Goal: Task Accomplishment & Management: Complete application form

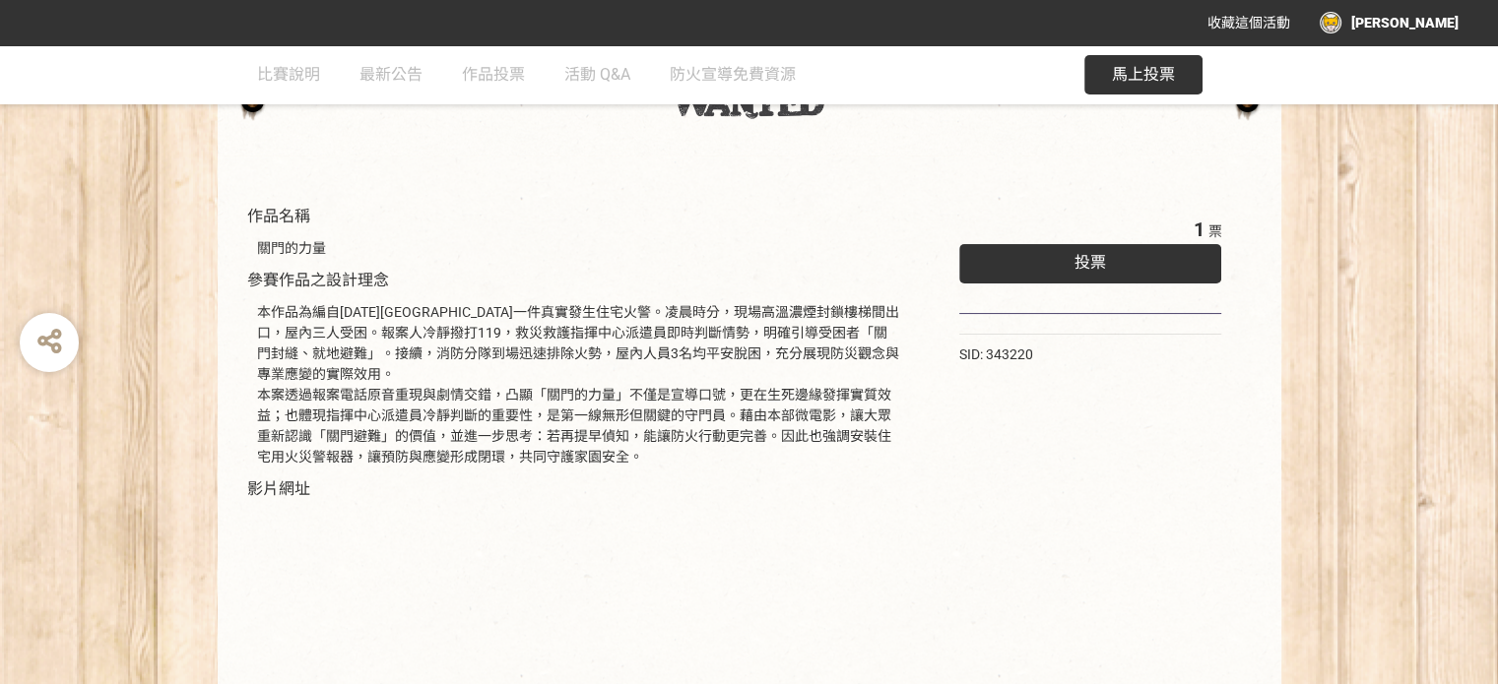
scroll to position [138, 0]
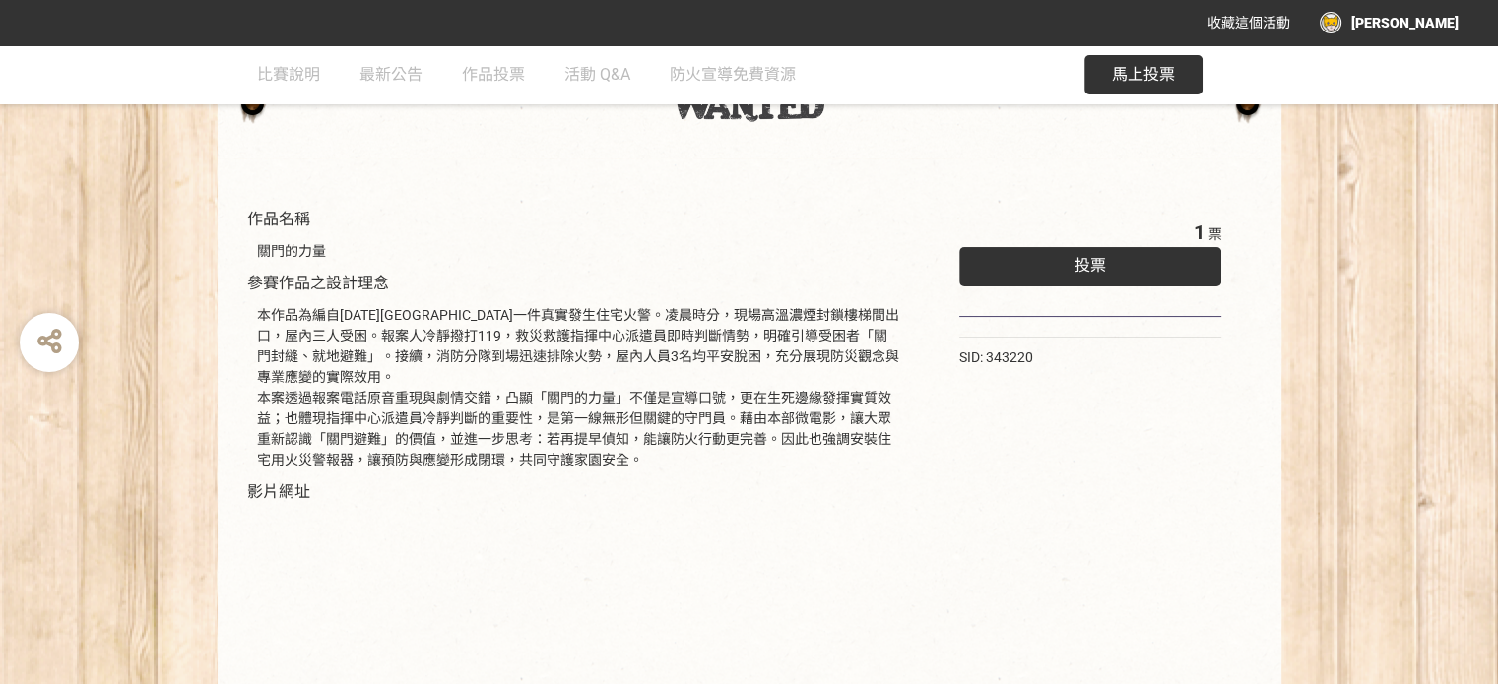
click at [1098, 268] on span "投票" at bounding box center [1090, 265] width 32 height 19
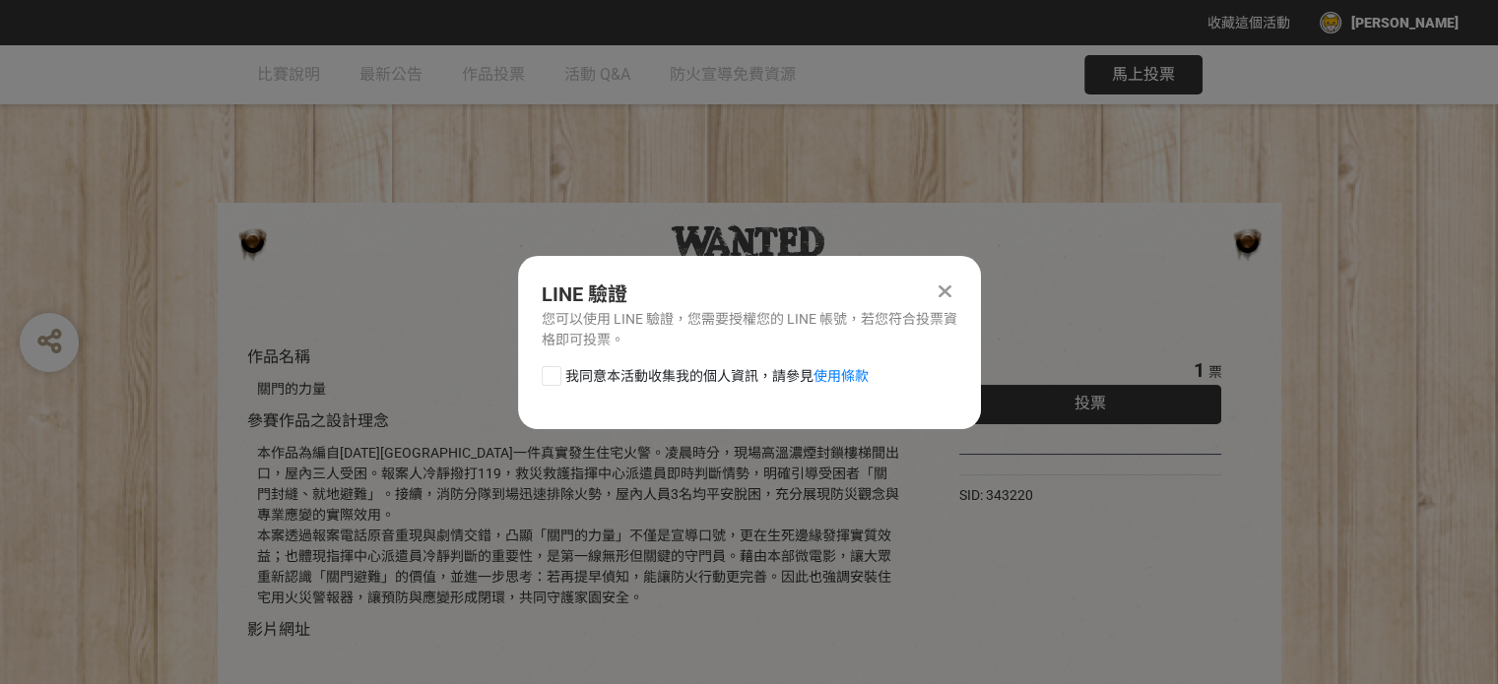
click at [945, 294] on icon at bounding box center [944, 292] width 13 height 20
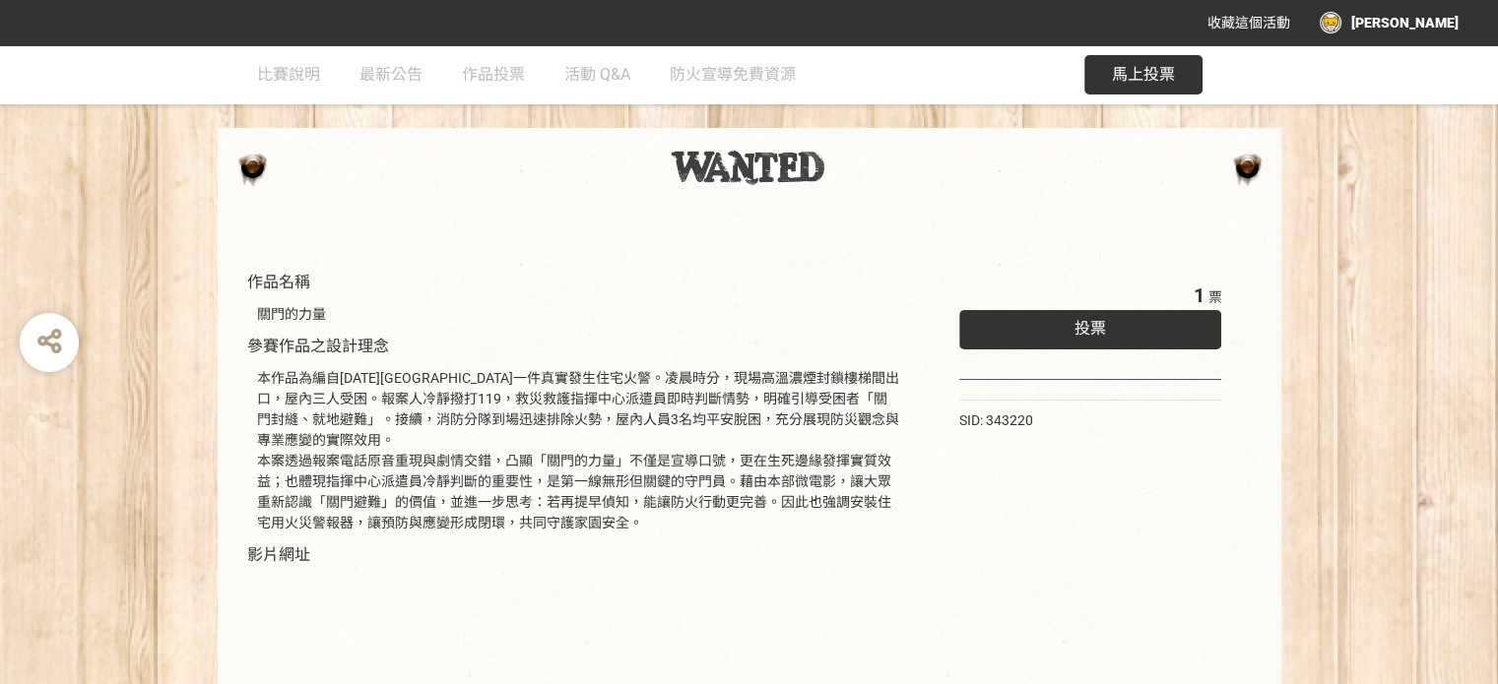
scroll to position [39, 0]
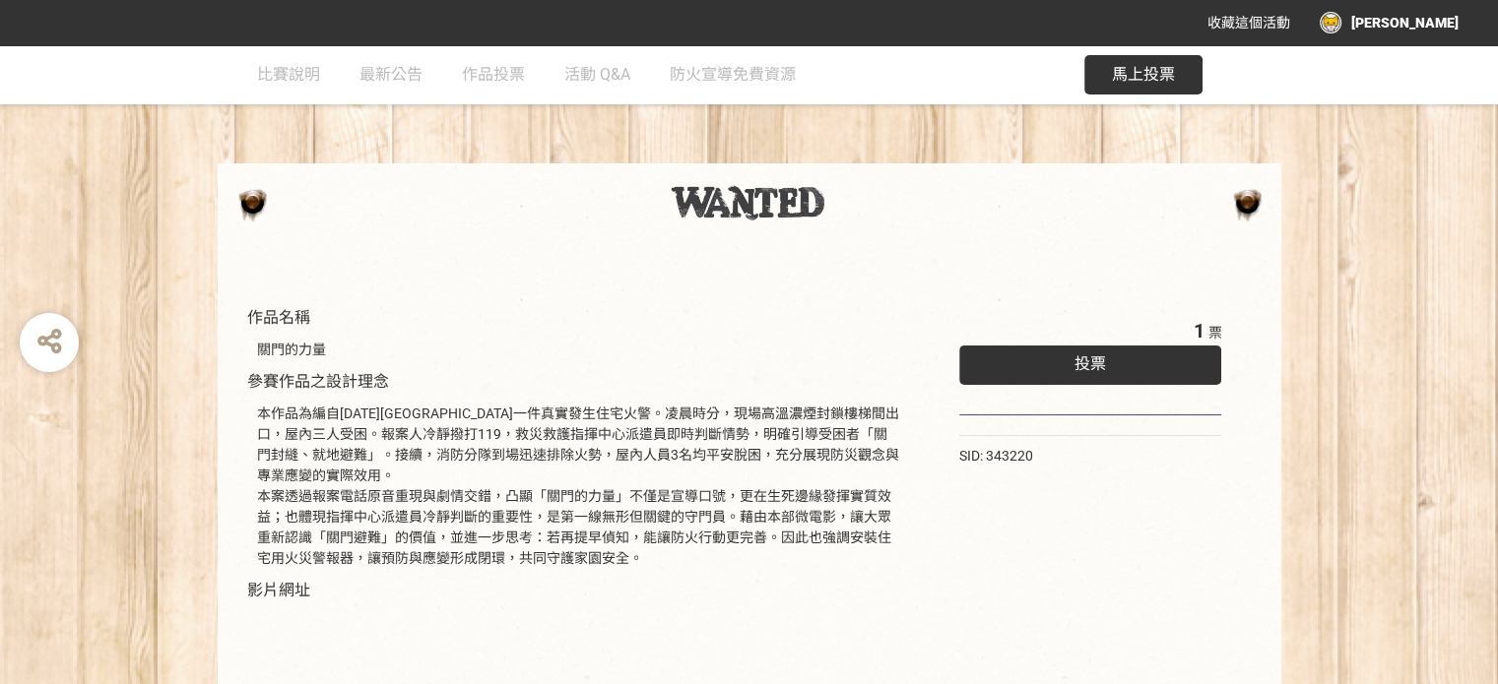
click at [1101, 369] on span "投票" at bounding box center [1090, 363] width 32 height 19
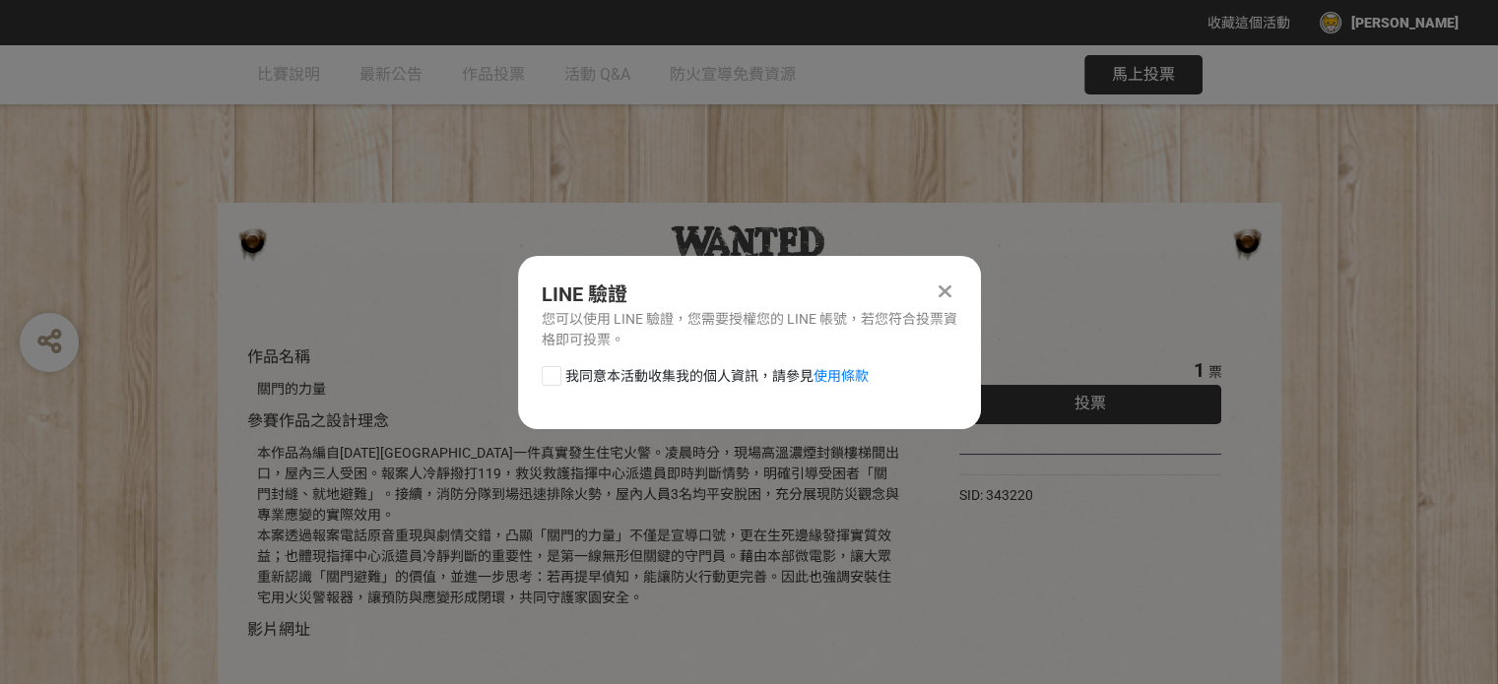
scroll to position [0, 0]
click at [545, 373] on div at bounding box center [552, 376] width 20 height 20
checkbox input "true"
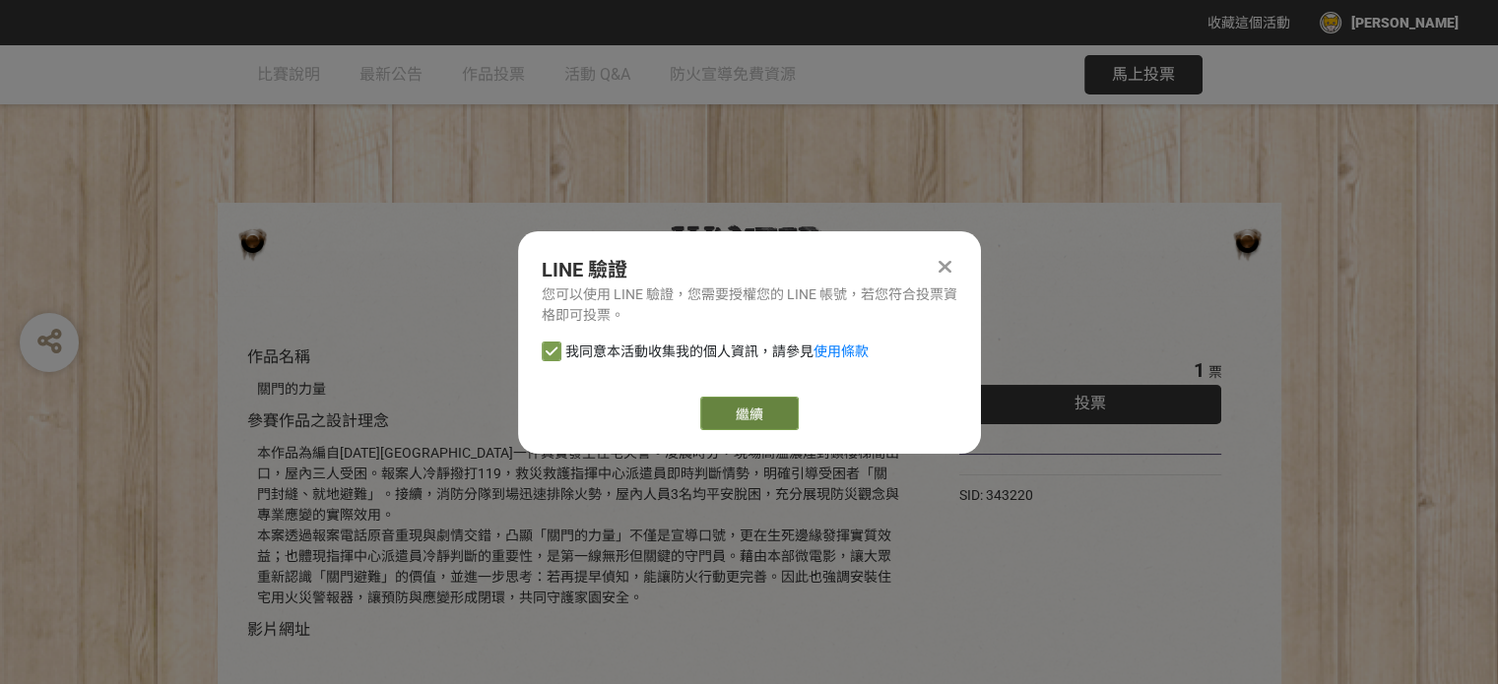
click at [762, 410] on link "繼續" at bounding box center [749, 413] width 98 height 33
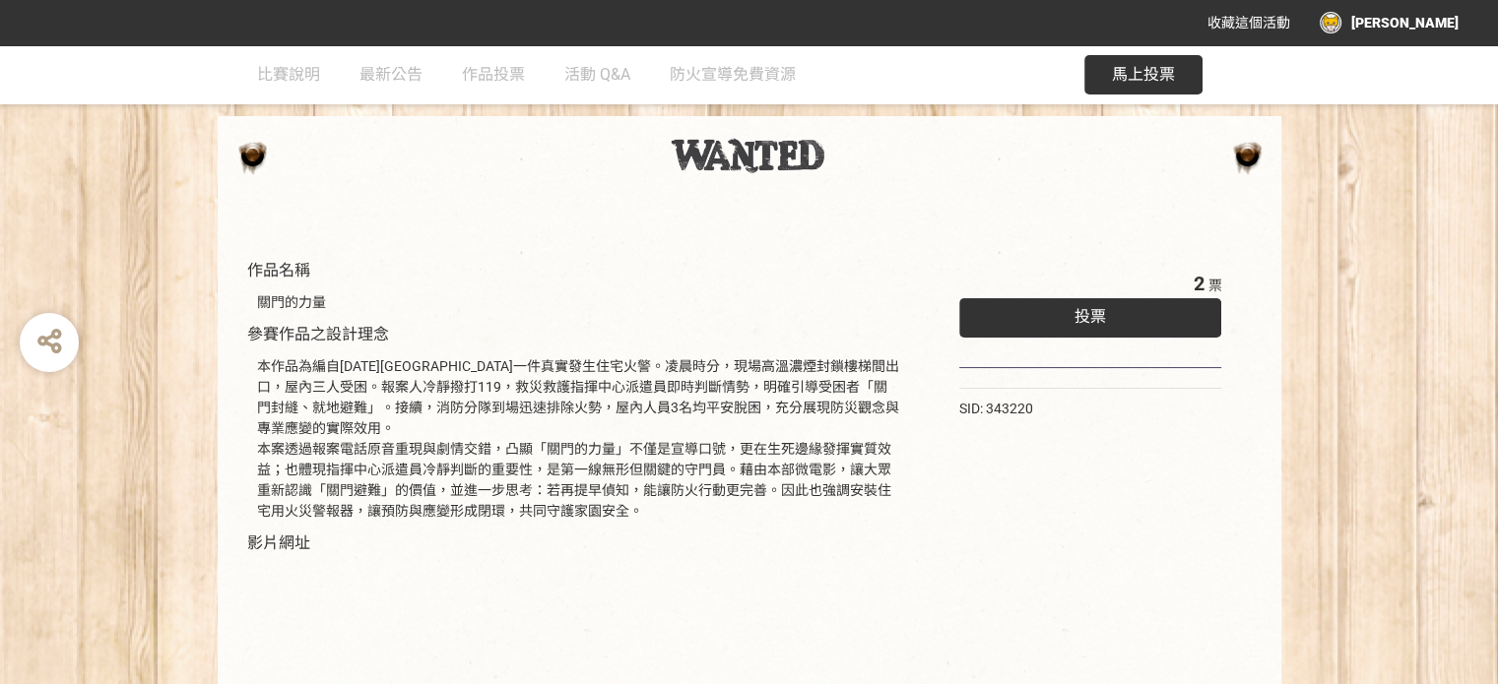
scroll to position [39, 0]
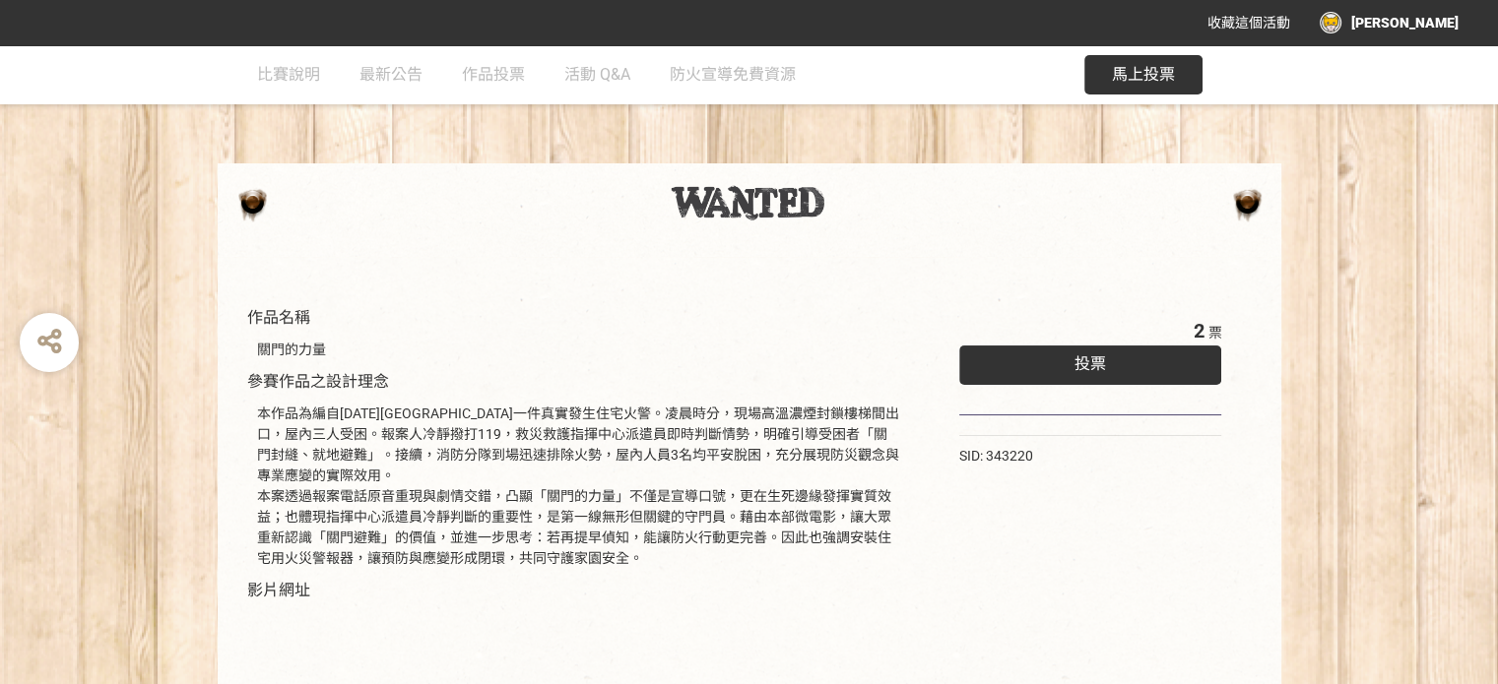
click at [1069, 361] on div "投票" at bounding box center [1090, 365] width 263 height 39
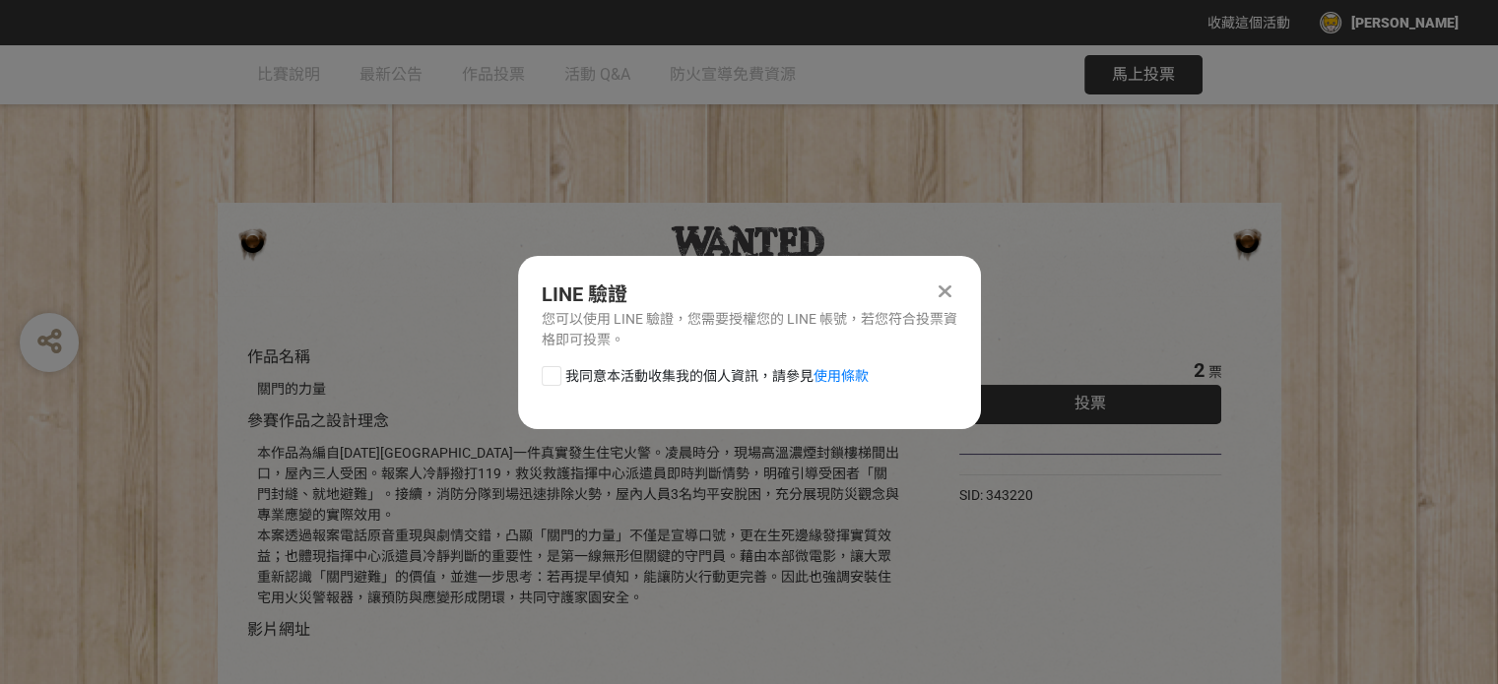
click at [945, 290] on icon at bounding box center [944, 292] width 13 height 20
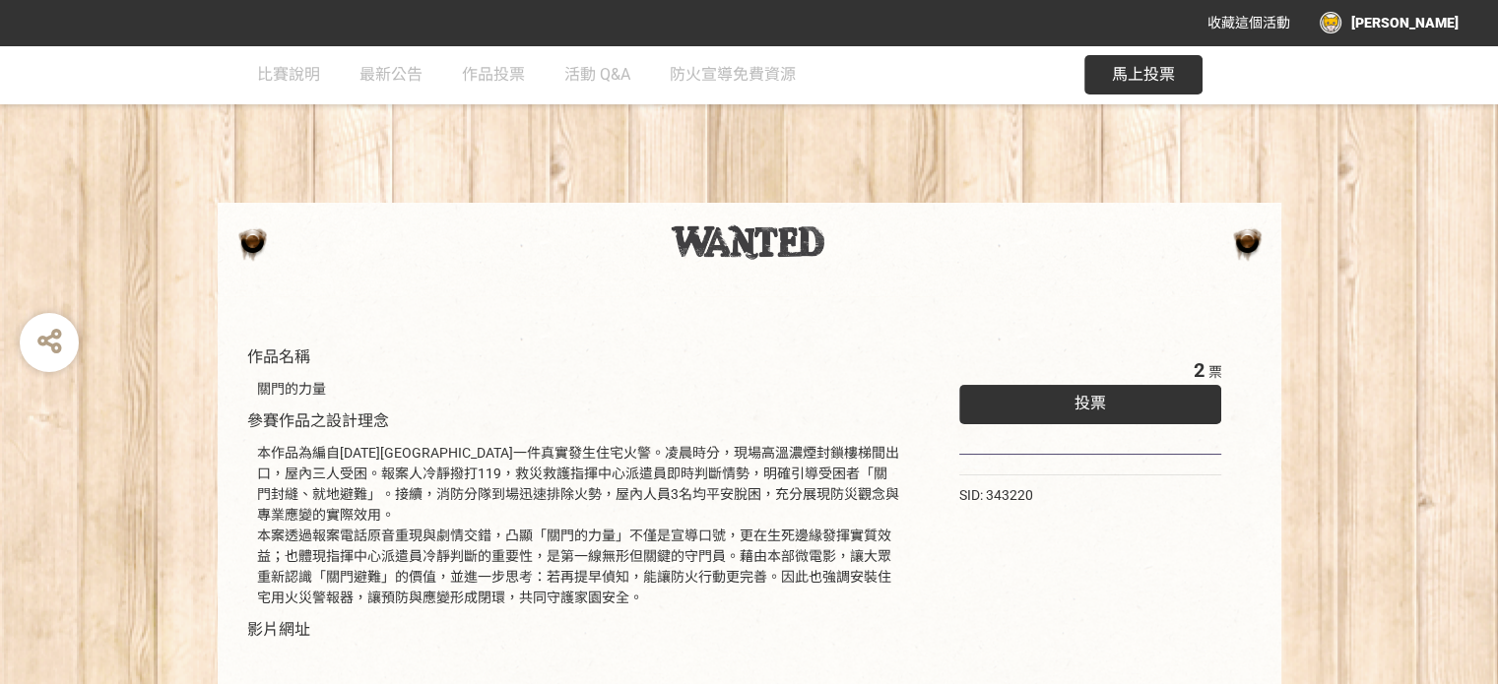
scroll to position [39, 0]
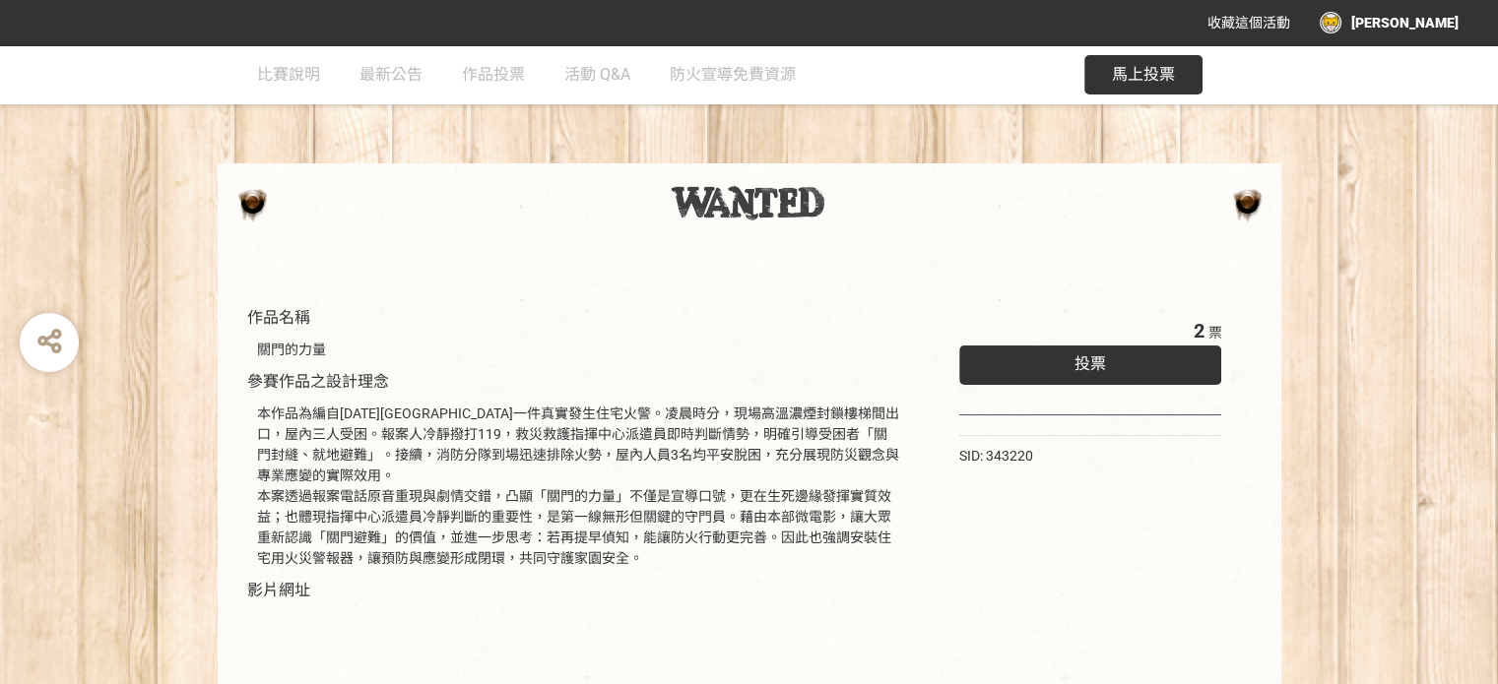
click at [1092, 375] on div "投票" at bounding box center [1090, 365] width 263 height 39
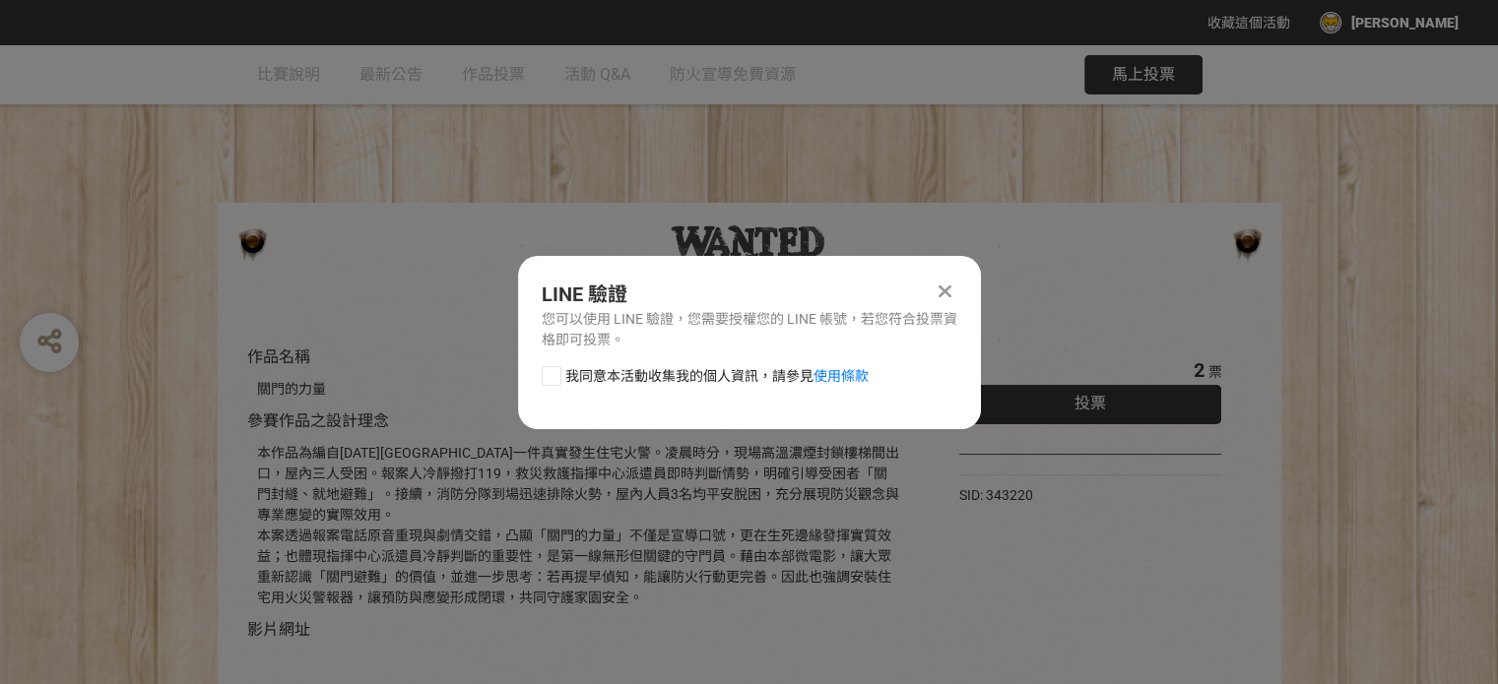
click at [556, 375] on div at bounding box center [552, 376] width 20 height 20
checkbox input "true"
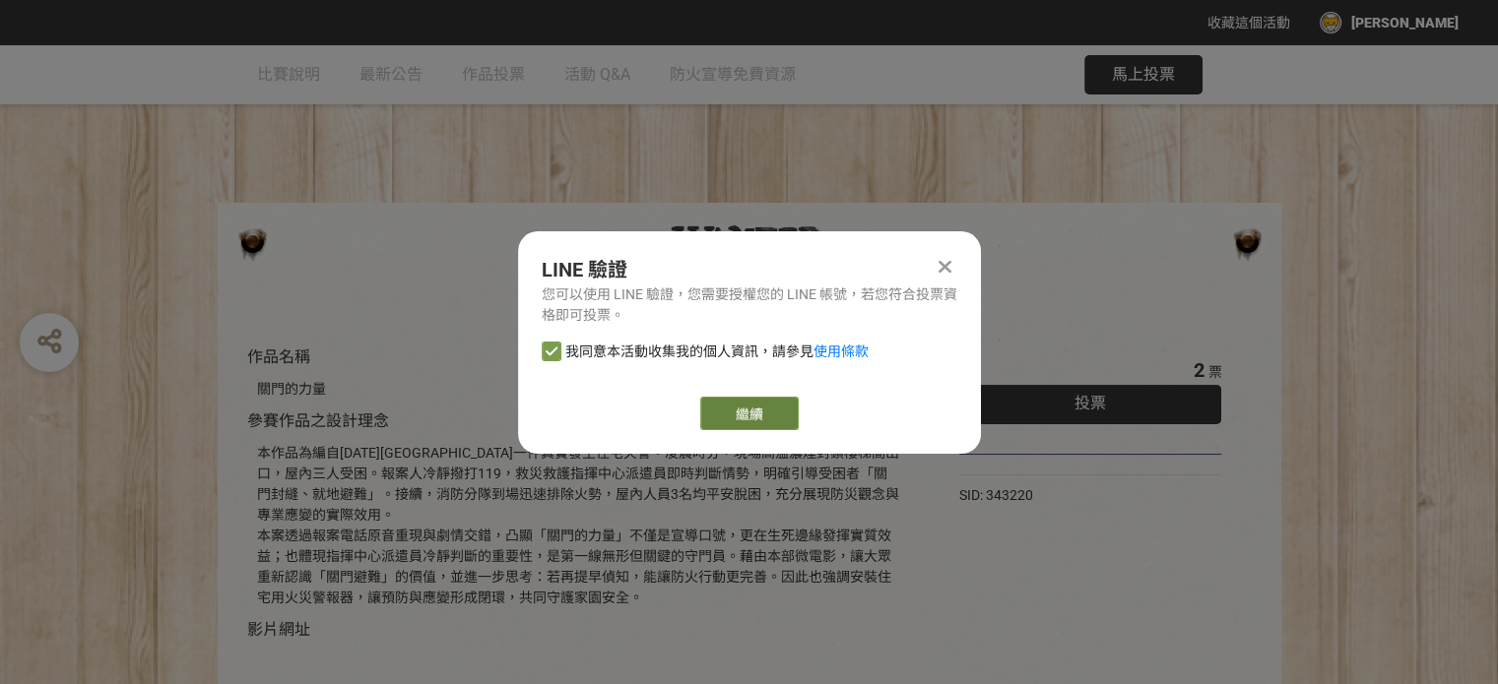
click at [737, 411] on link "繼續" at bounding box center [749, 413] width 98 height 33
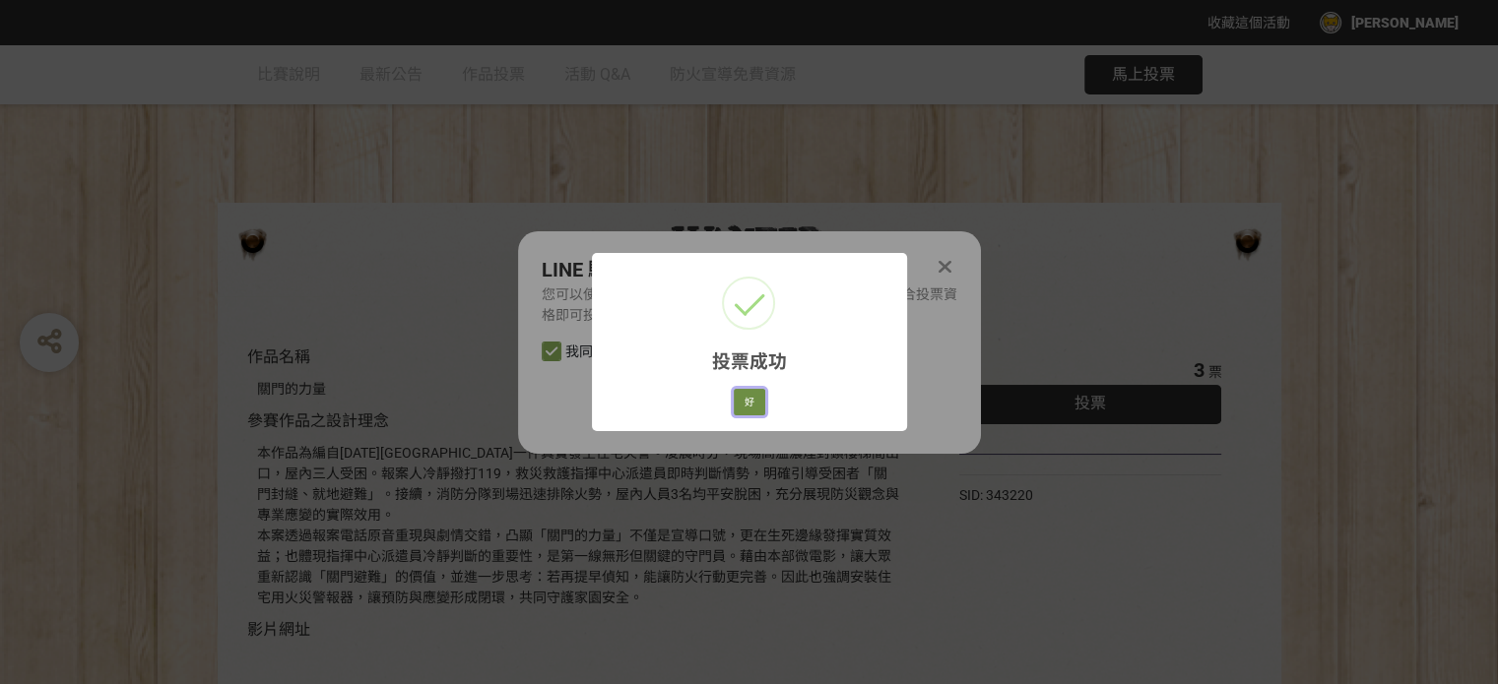
click at [750, 404] on button "好" at bounding box center [750, 403] width 32 height 28
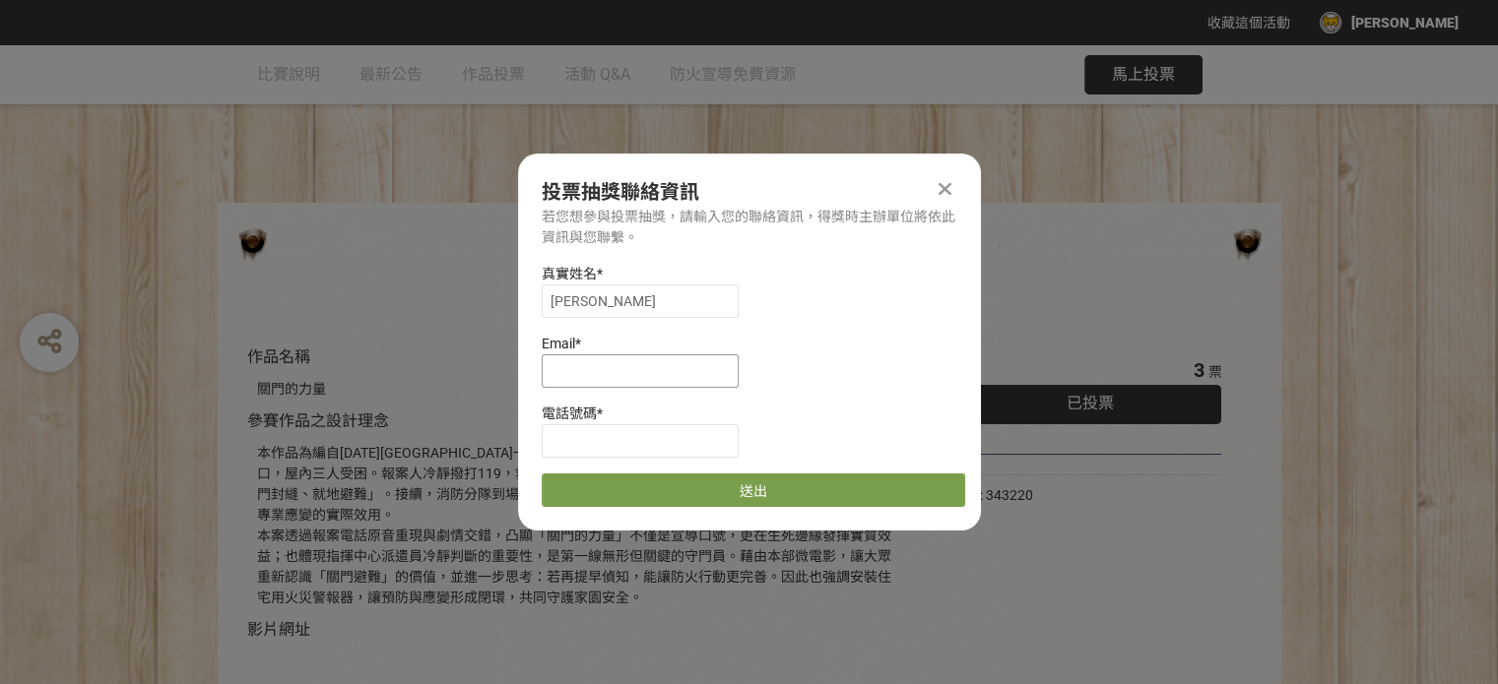
click at [573, 376] on input at bounding box center [640, 370] width 197 height 33
type input "wykinmen@yahoo.com.tw"
click at [552, 444] on input at bounding box center [640, 440] width 197 height 33
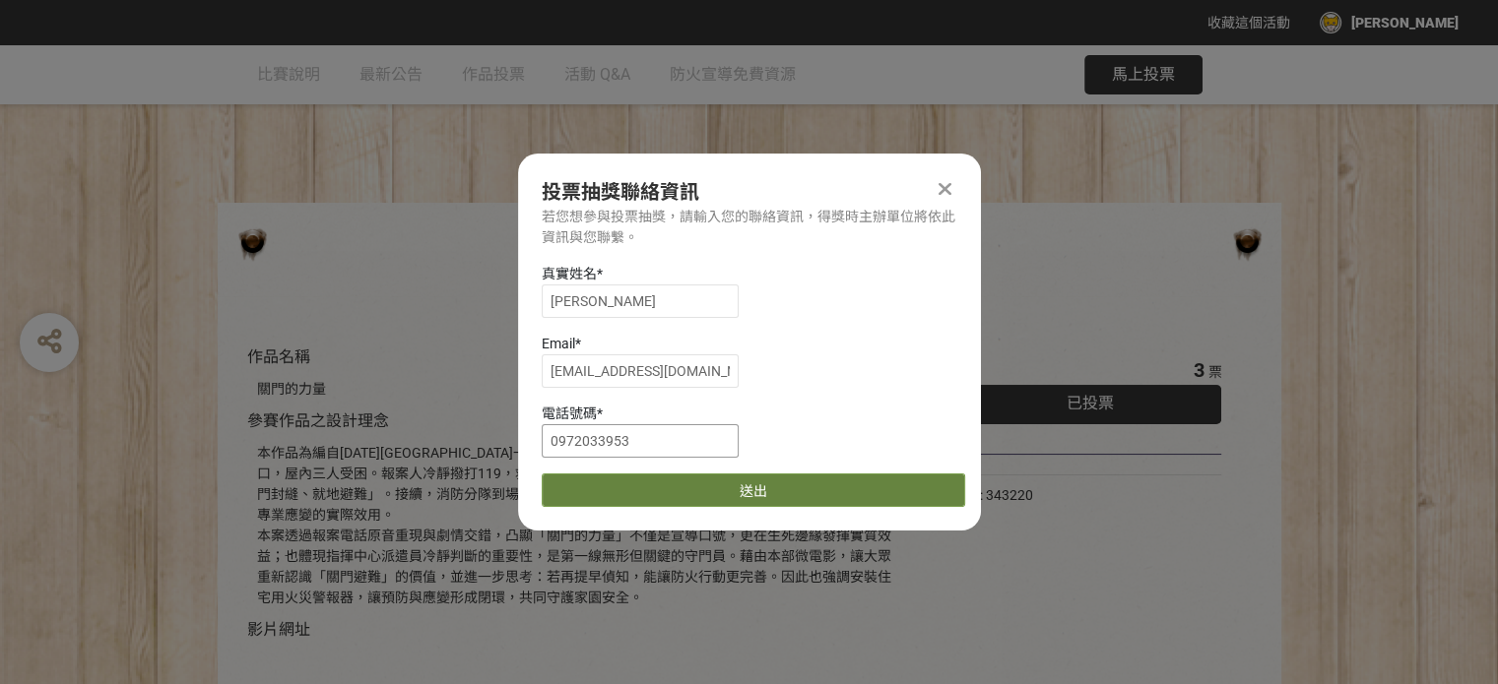
type input "0972033953"
click at [749, 487] on button "送出" at bounding box center [753, 490] width 423 height 33
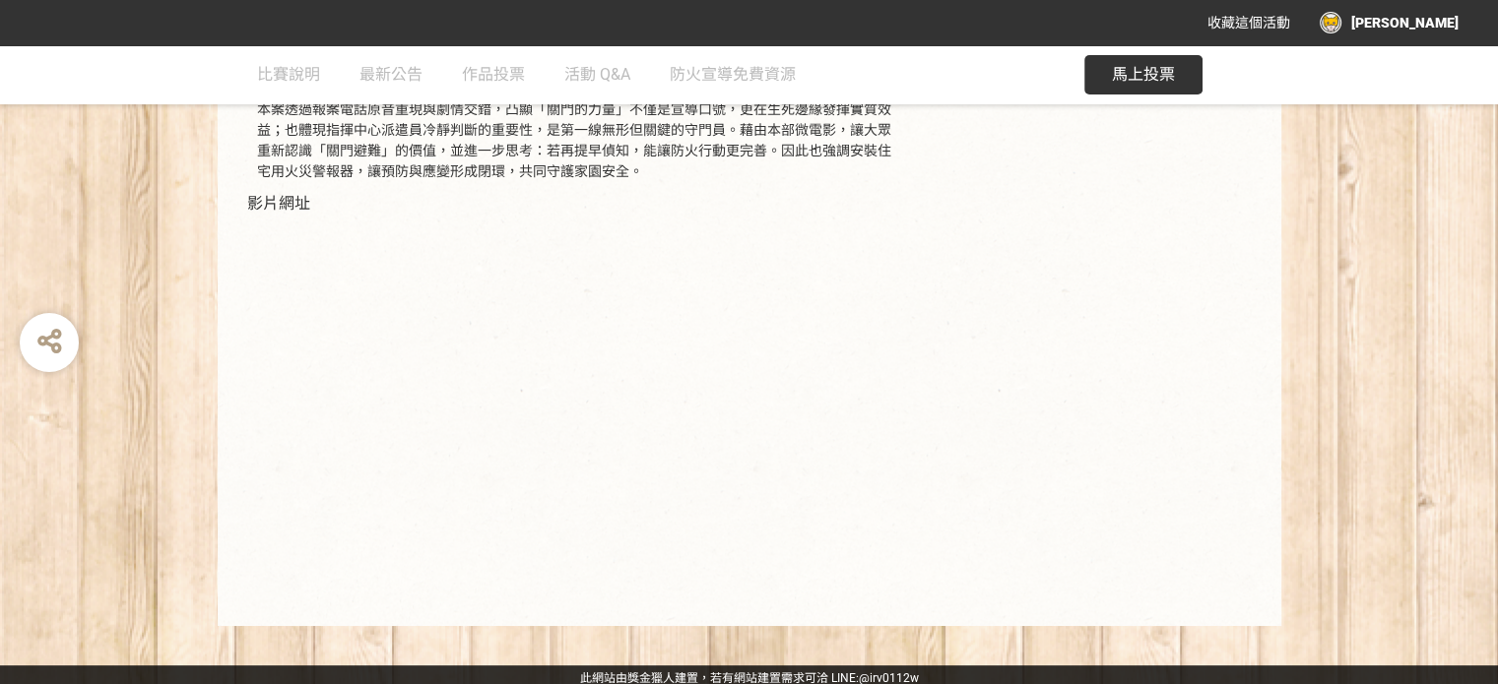
scroll to position [433, 0]
